Goal: Navigation & Orientation: Go to known website

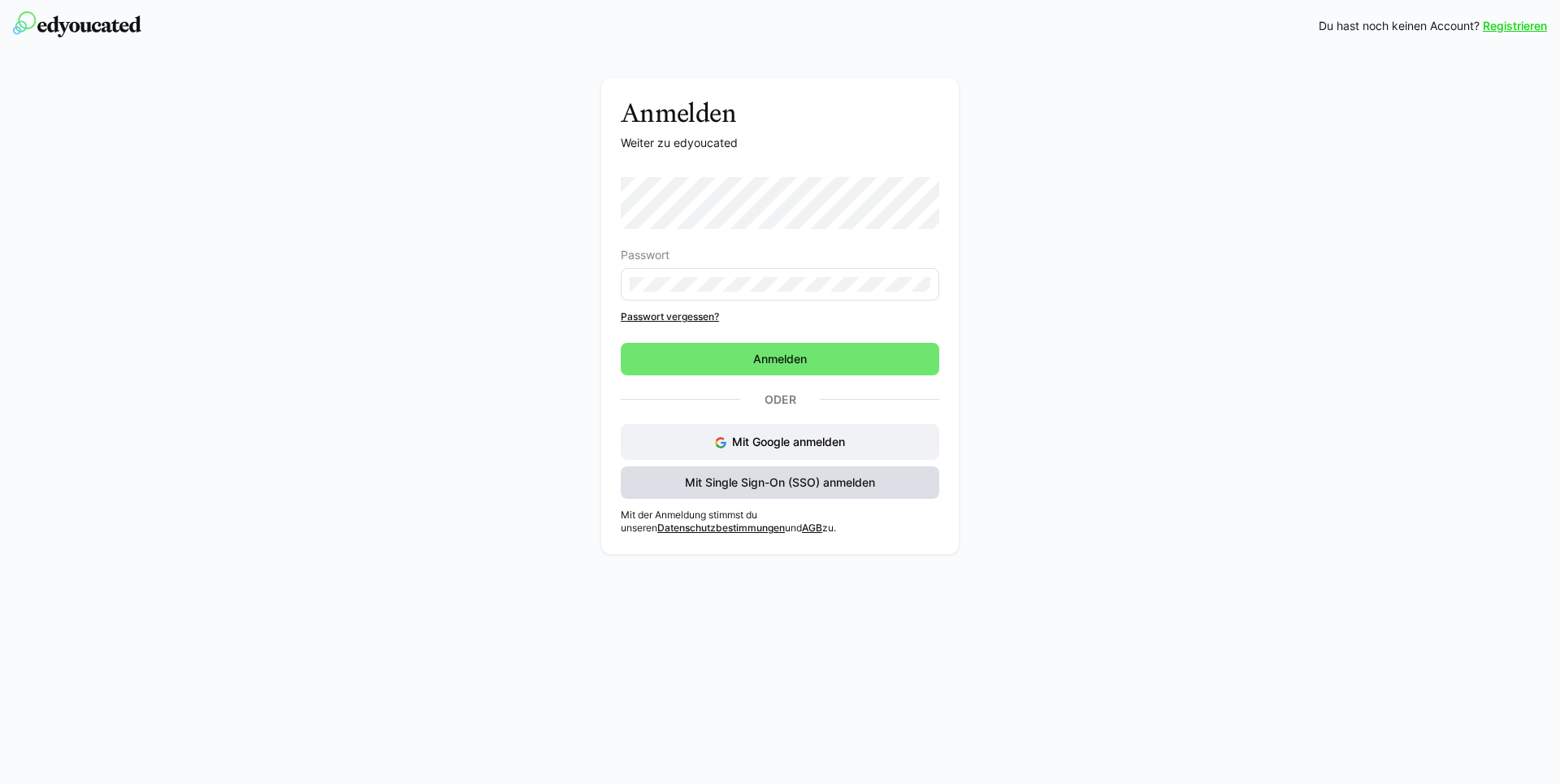
click at [796, 482] on span "Mit Single Sign-On (SSO) anmelden" at bounding box center [780, 482] width 195 height 16
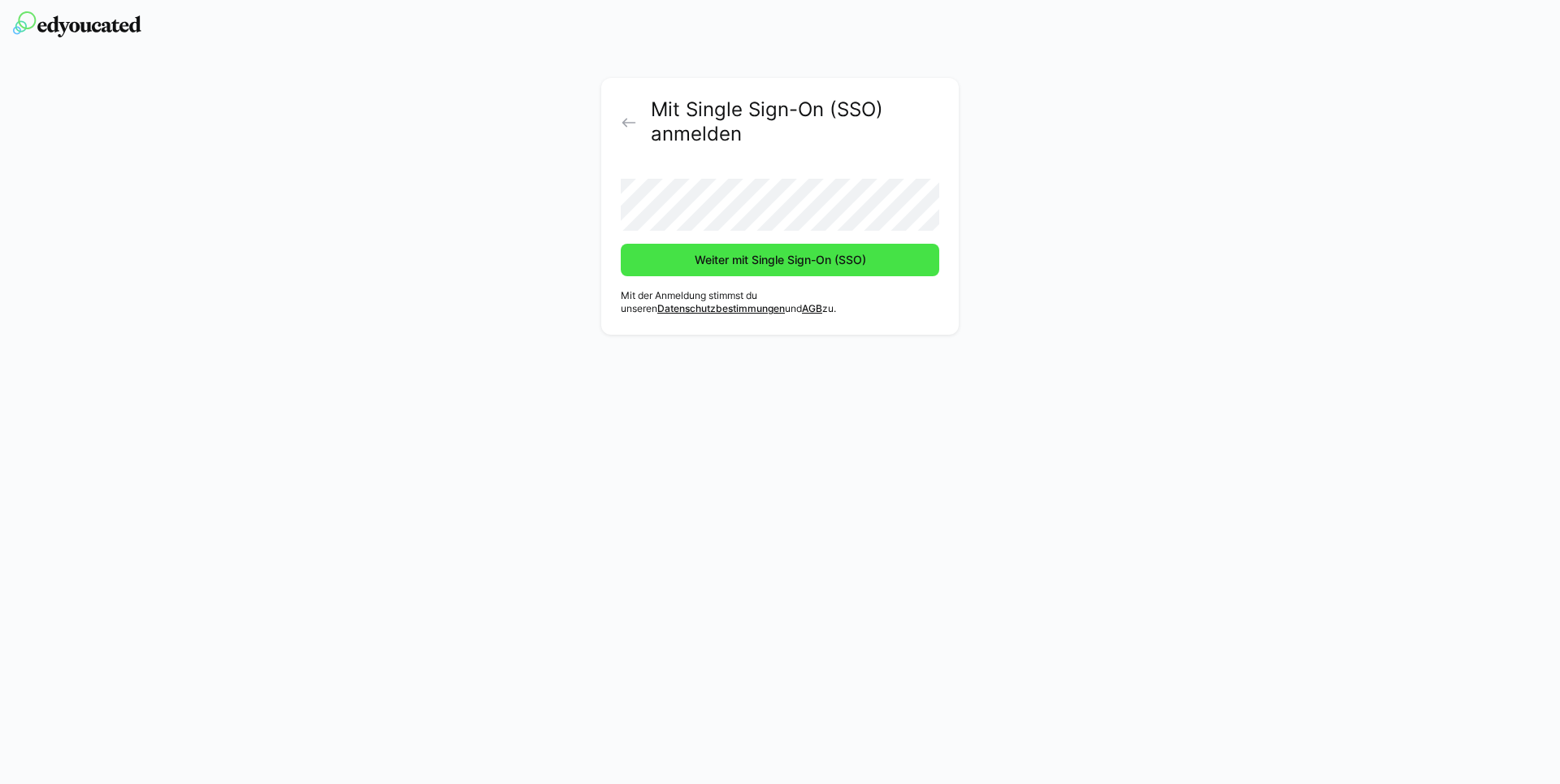
click at [780, 265] on span "Weiter mit Single Sign-On (SSO)" at bounding box center [780, 259] width 176 height 16
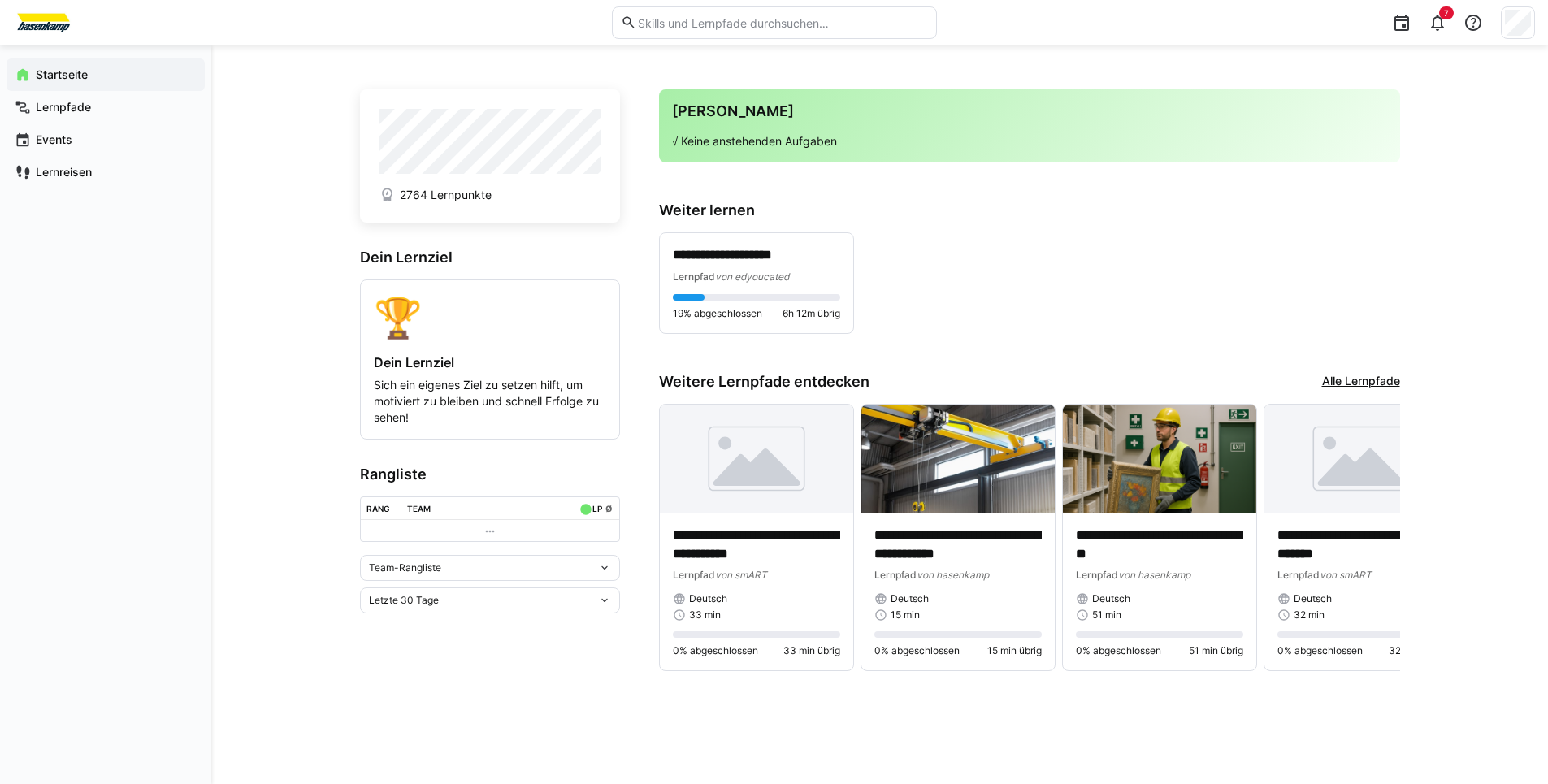
click at [232, 264] on div "**********" at bounding box center [879, 414] width 1337 height 739
